Goal: Task Accomplishment & Management: Use online tool/utility

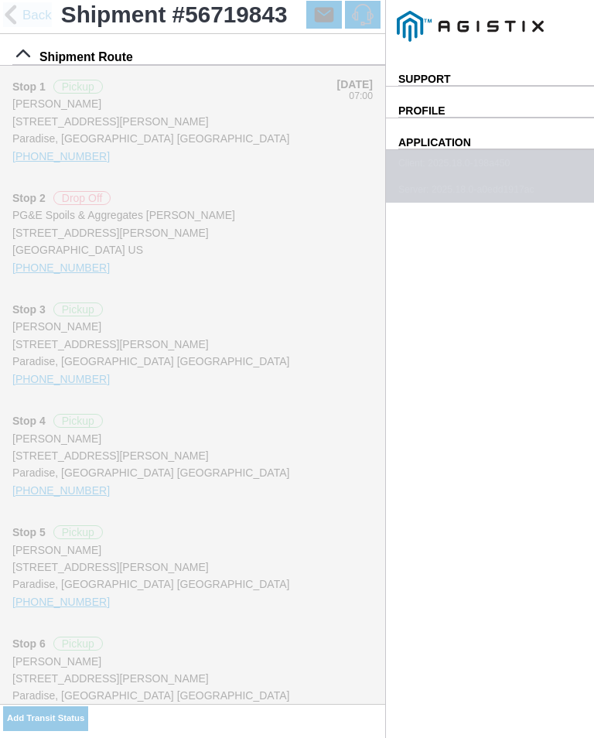
click at [0, 0] on slot "Add Transit Status" at bounding box center [0, 0] width 0 height 0
click at [0, 0] on input "11:59" at bounding box center [0, 0] width 0 height 0
type input "12:20"
click at [0, 0] on select "Select Arrive at Drop Off Arrive at Pickup Break Start Break Stop Depart Drop O…" at bounding box center [0, 0] width 0 height 0
select select "DPTPULOC"
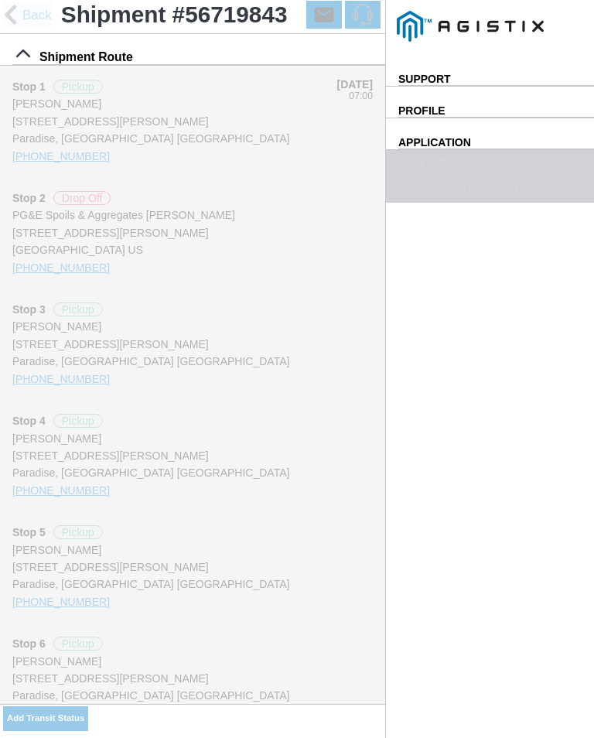
click at [0, 0] on select "Select Arrive at Drop Off Arrive at Pickup Break Start Break Stop Depart Drop O…" at bounding box center [0, 0] width 0 height 0
click at [0, 0] on div "Location" at bounding box center [0, 0] width 0 height 0
click at [0, 0] on div "[STREET_ADDRESS][PERSON_NAME]" at bounding box center [0, 0] width 0 height 0
click at [0, 0] on slot "Apply" at bounding box center [0, 0] width 0 height 0
type input "Paradise"
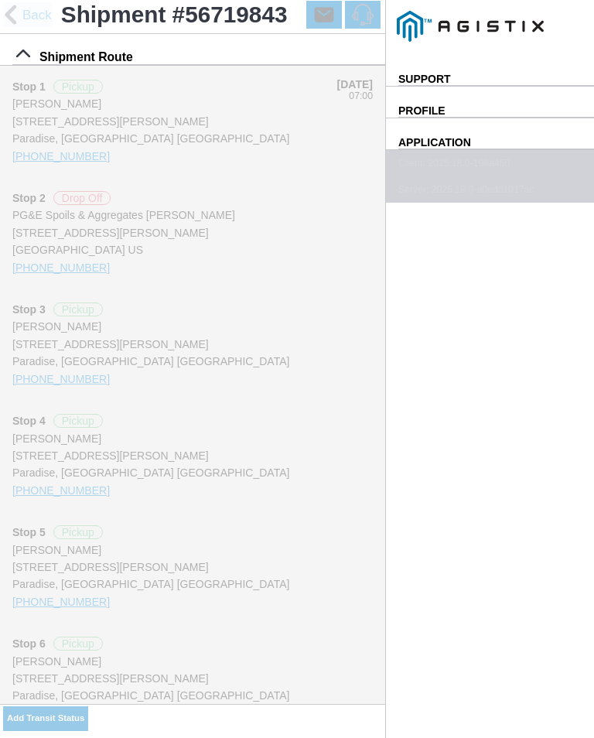
click at [0, 0] on select "Select 1" x 3" Rock 1" x 4" Rock 2" x 4" Rock Asphalt Cold Patch Backfill Spec …" at bounding box center [0, 0] width 0 height 0
select select "708654"
click at [0, 0] on span "SAVE" at bounding box center [0, 0] width 0 height 0
click at [0, 0] on slot "Add Transit Status" at bounding box center [0, 0] width 0 height 0
click at [0, 0] on input "11:59" at bounding box center [0, 0] width 0 height 0
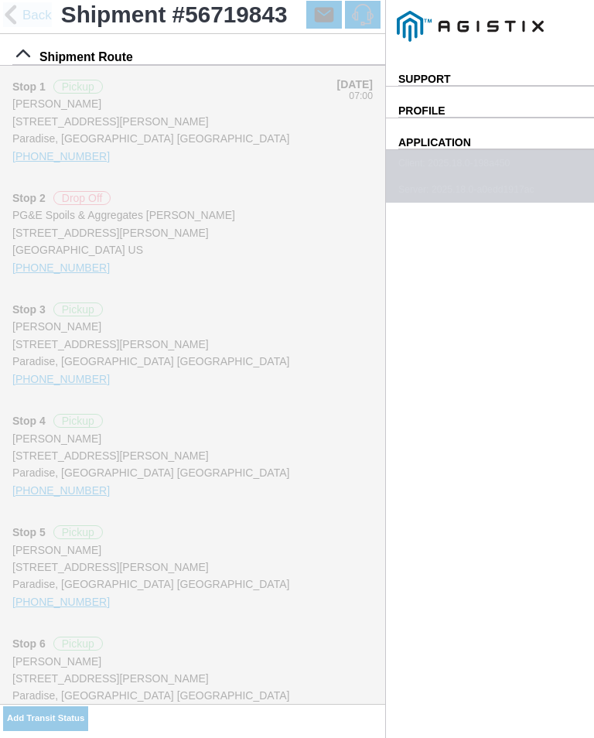
type input "12:45"
click at [0, 0] on select "Select Arrive at Drop Off Arrive at Pickup Break Start Break Stop Depart Drop O…" at bounding box center [0, 0] width 0 height 0
select select "ARVPULOC"
click at [0, 0] on div "Location" at bounding box center [0, 0] width 0 height 0
click at [0, 0] on div "[STREET_ADDRESS][PERSON_NAME]" at bounding box center [0, 0] width 0 height 0
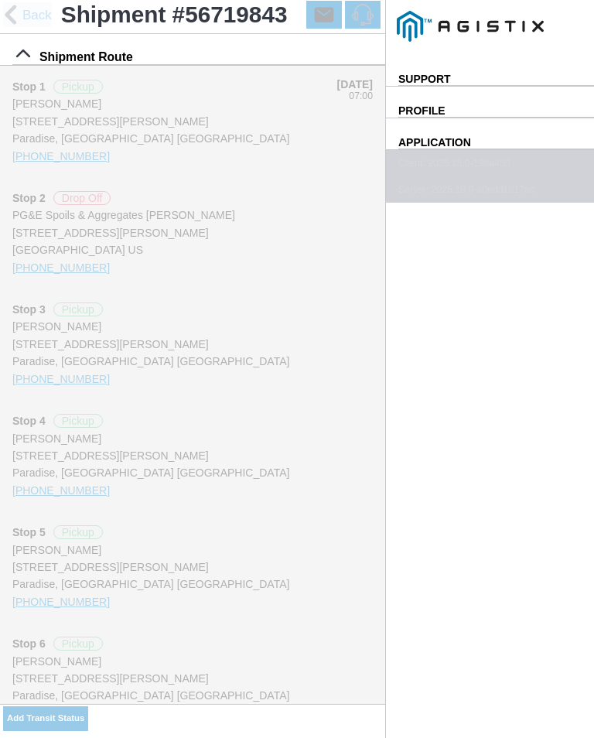
click at [0, 0] on slot "Apply" at bounding box center [0, 0] width 0 height 0
type input "Paradise"
click at [0, 0] on span "SAVE" at bounding box center [0, 0] width 0 height 0
